Goal: Task Accomplishment & Management: Manage account settings

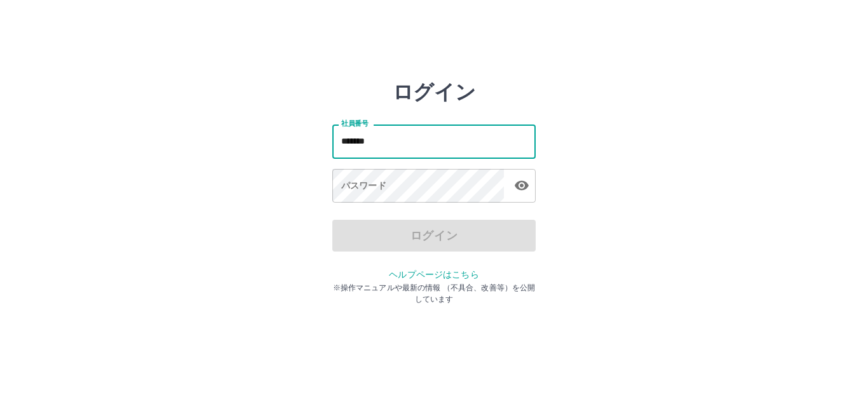
type input "*******"
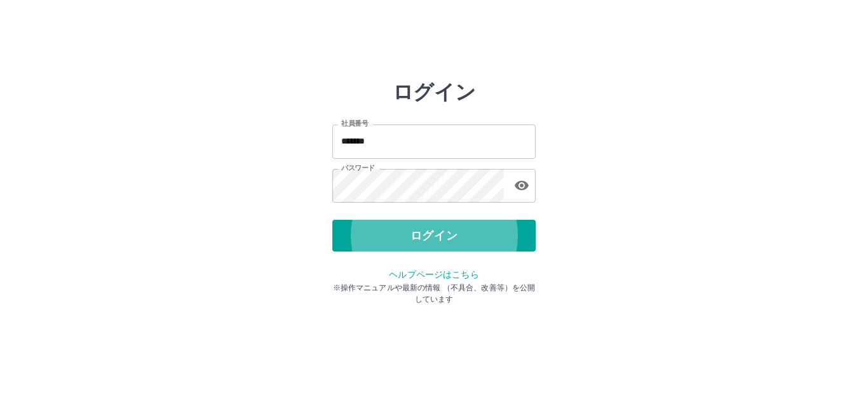
click at [332, 220] on button "ログイン" at bounding box center [433, 236] width 203 height 32
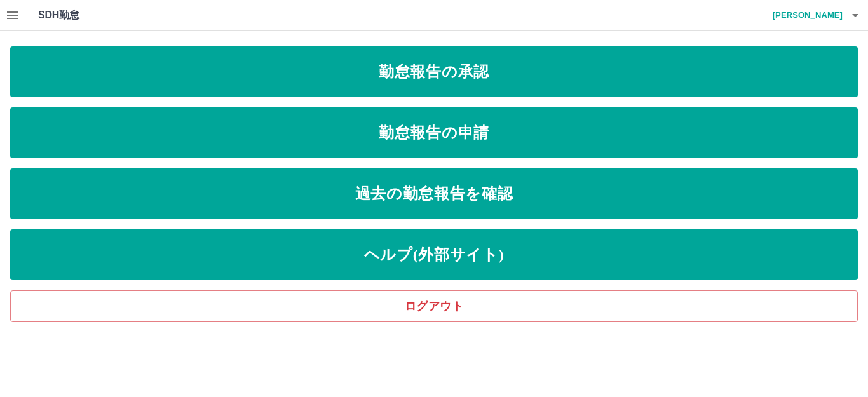
click at [13, 13] on icon "button" at bounding box center [12, 15] width 11 height 8
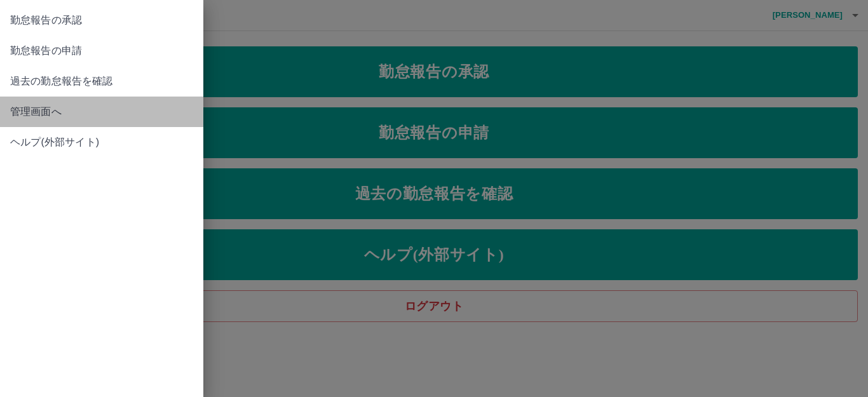
click at [36, 109] on span "管理画面へ" at bounding box center [101, 111] width 183 height 15
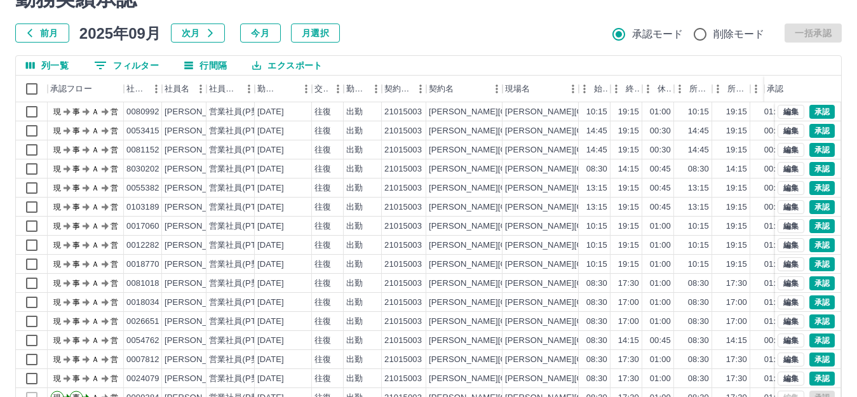
scroll to position [140, 0]
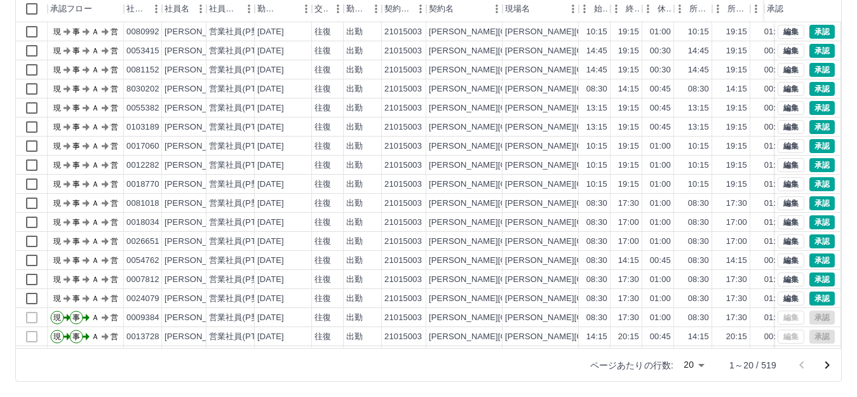
click at [695, 367] on body "SDH勤怠 [PERSON_NAME] 勤務実績承認 前月 [DATE] 次月 今月 月選択 承認モード 削除モード 一括承認 列一覧 0 フィルター 行間隔…" at bounding box center [428, 128] width 857 height 537
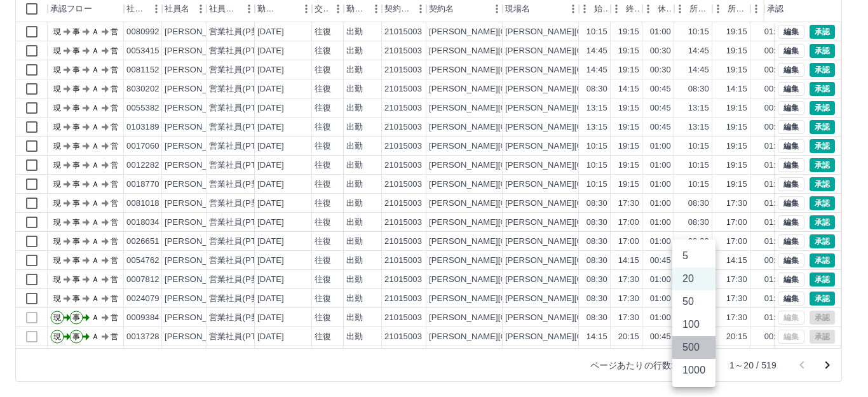
click at [689, 339] on li "500" at bounding box center [693, 347] width 43 height 23
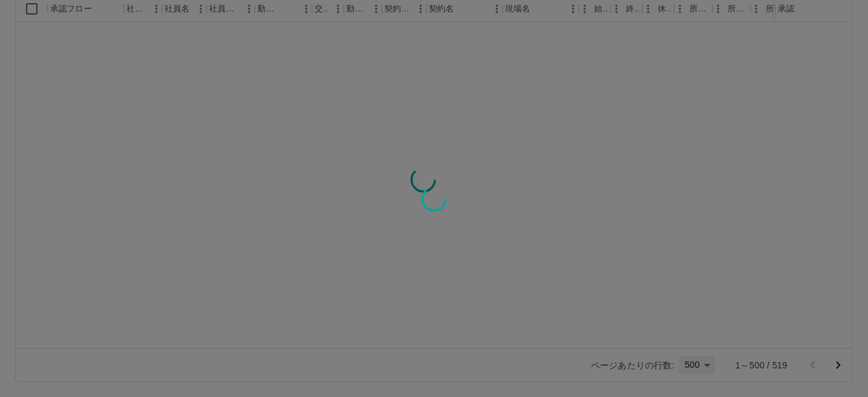
type input "***"
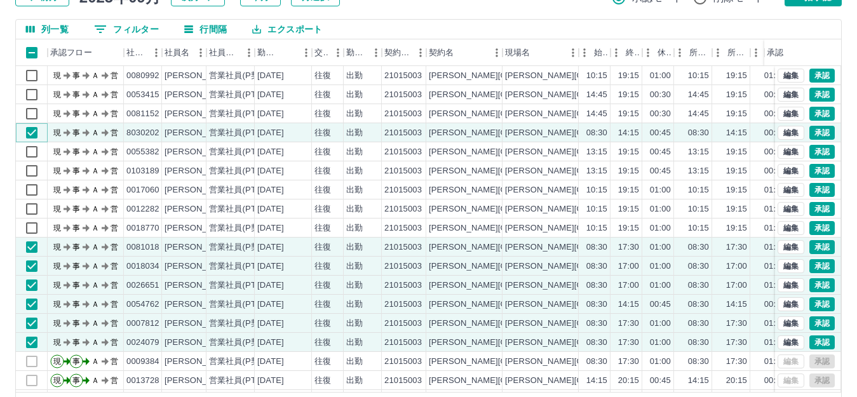
scroll to position [76, 0]
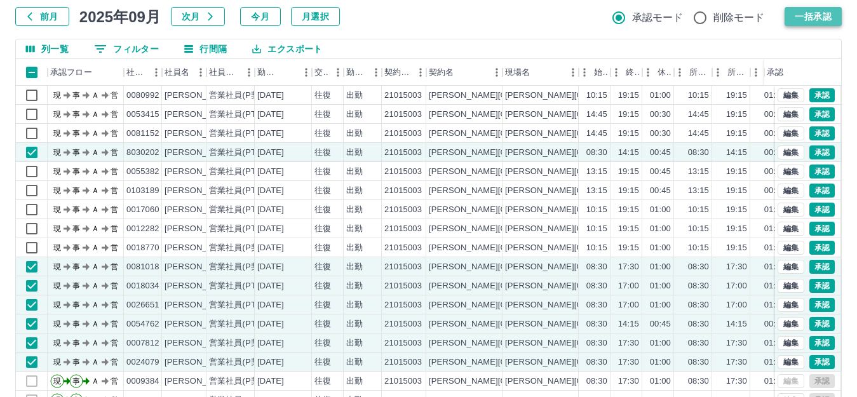
click at [831, 10] on button "一括承認" at bounding box center [813, 16] width 57 height 19
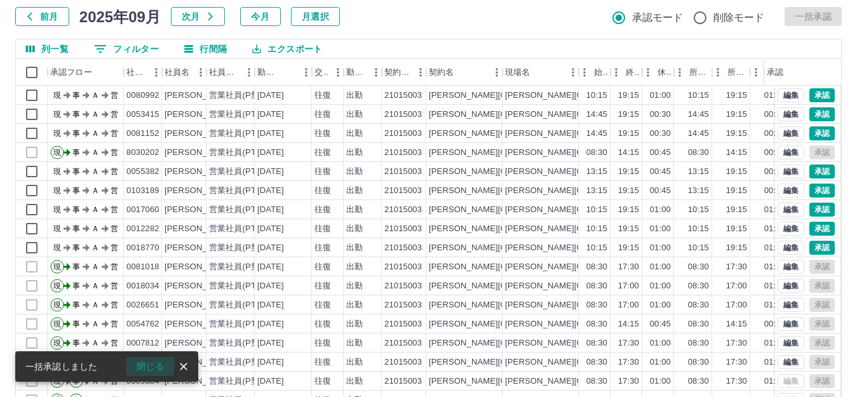
click at [149, 361] on button "閉じる" at bounding box center [150, 366] width 48 height 19
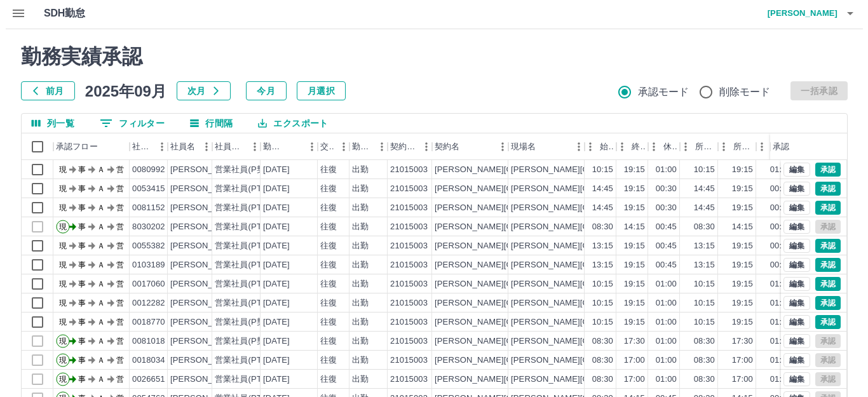
scroll to position [0, 0]
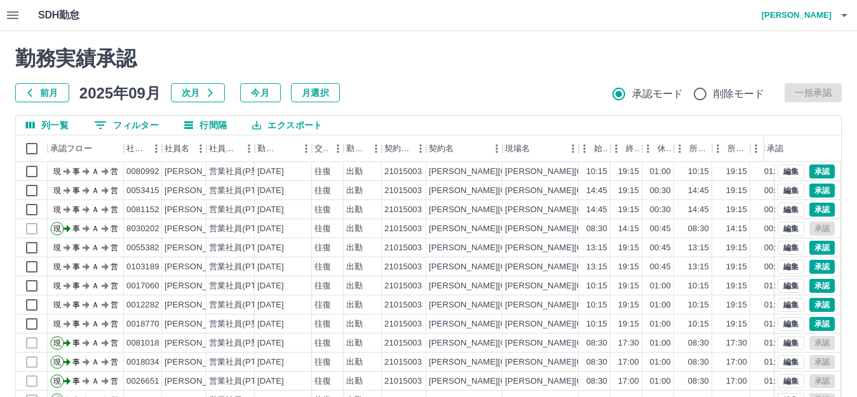
click at [812, 16] on h4 "[PERSON_NAME]" at bounding box center [794, 15] width 76 height 31
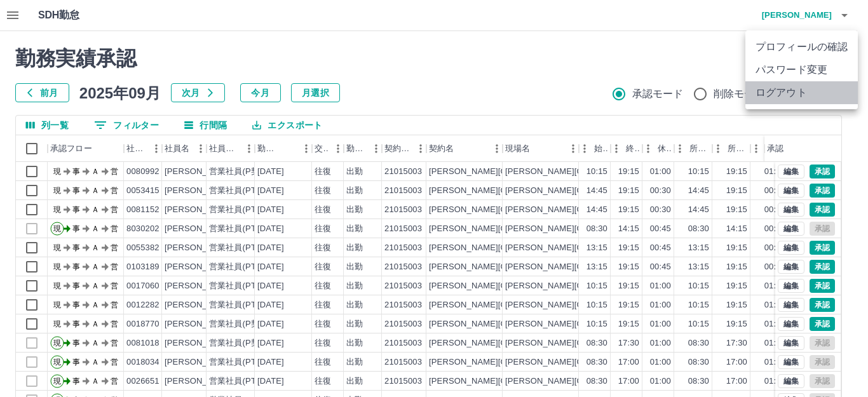
click at [786, 88] on li "ログアウト" at bounding box center [802, 92] width 112 height 23
